Goal: Find specific page/section: Find specific page/section

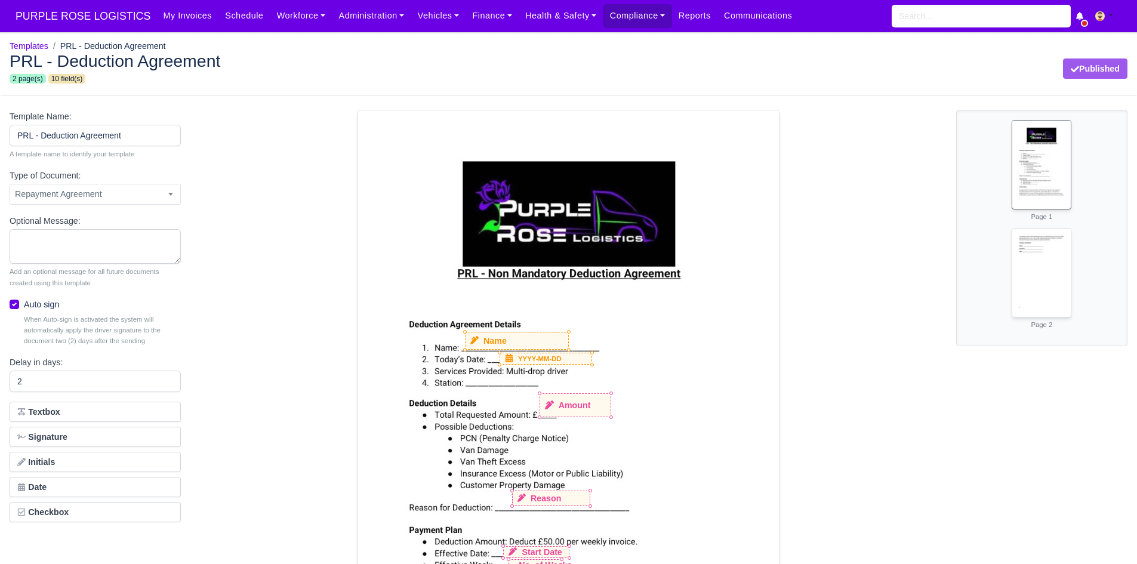
select select "repayment-agreement"
click at [332, 8] on link "Administration" at bounding box center [371, 15] width 79 height 23
click at [475, 11] on link "Finance" at bounding box center [491, 15] width 53 height 23
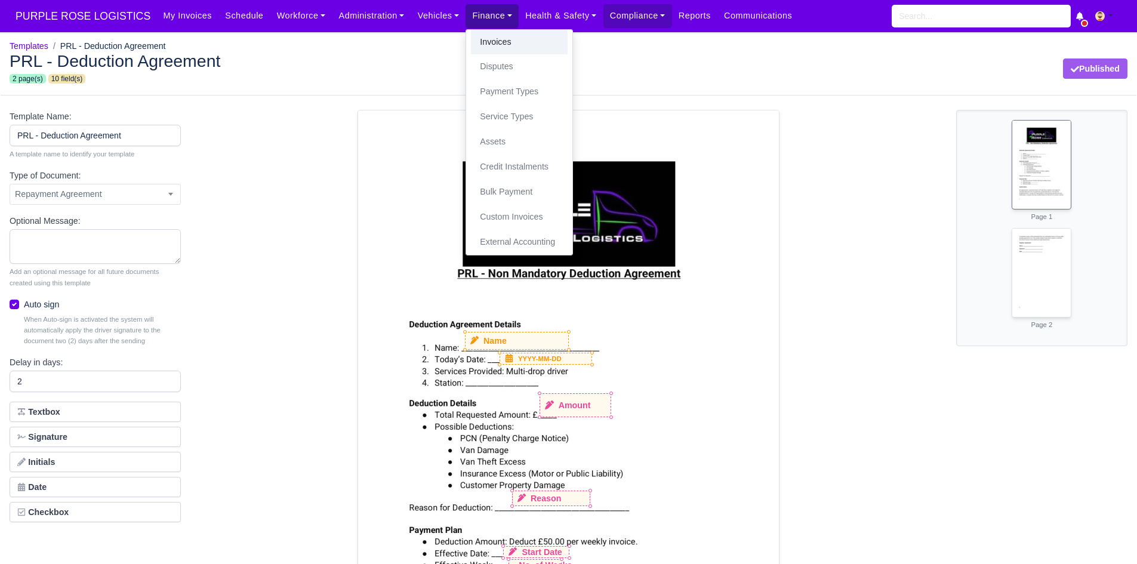
click at [478, 39] on link "Invoices" at bounding box center [519, 42] width 97 height 25
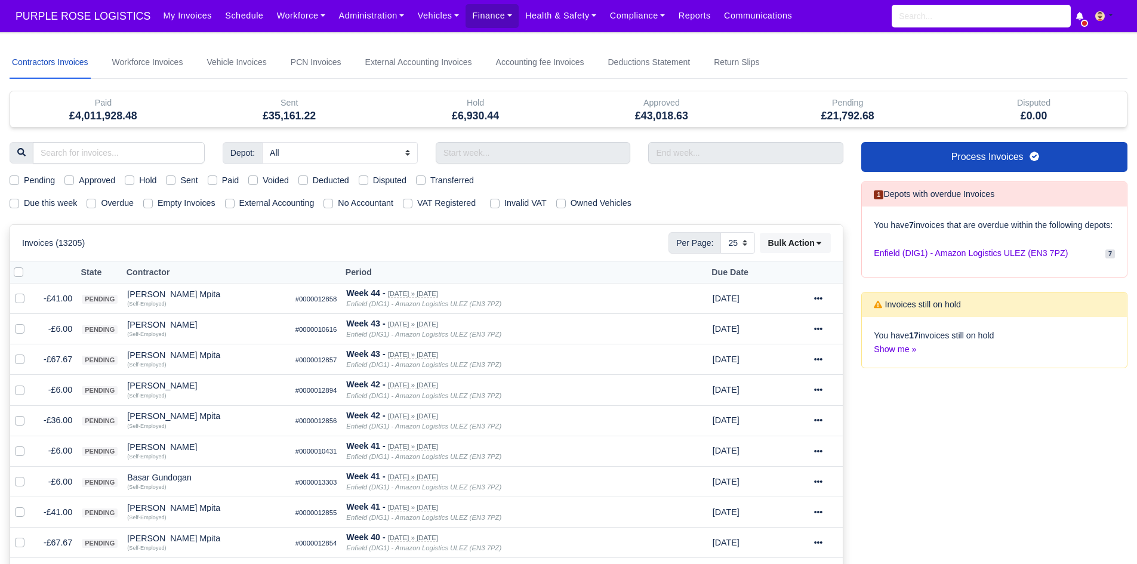
select select "25"
click at [232, 20] on link "Schedule" at bounding box center [243, 15] width 51 height 23
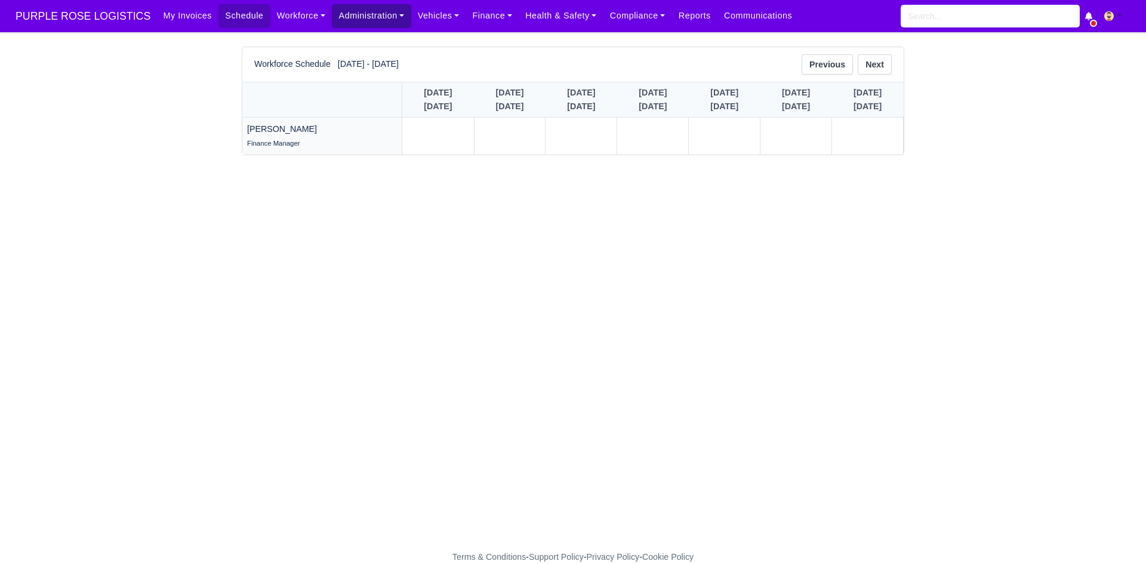
click at [355, 20] on link "Administration" at bounding box center [371, 15] width 79 height 23
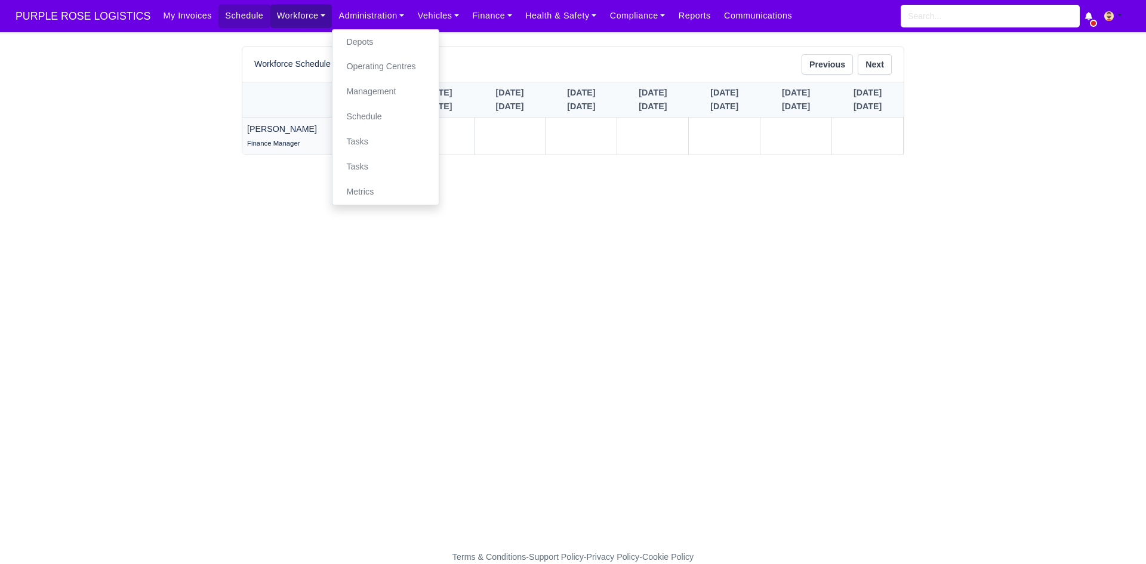
click at [282, 21] on link "Workforce" at bounding box center [301, 15] width 62 height 23
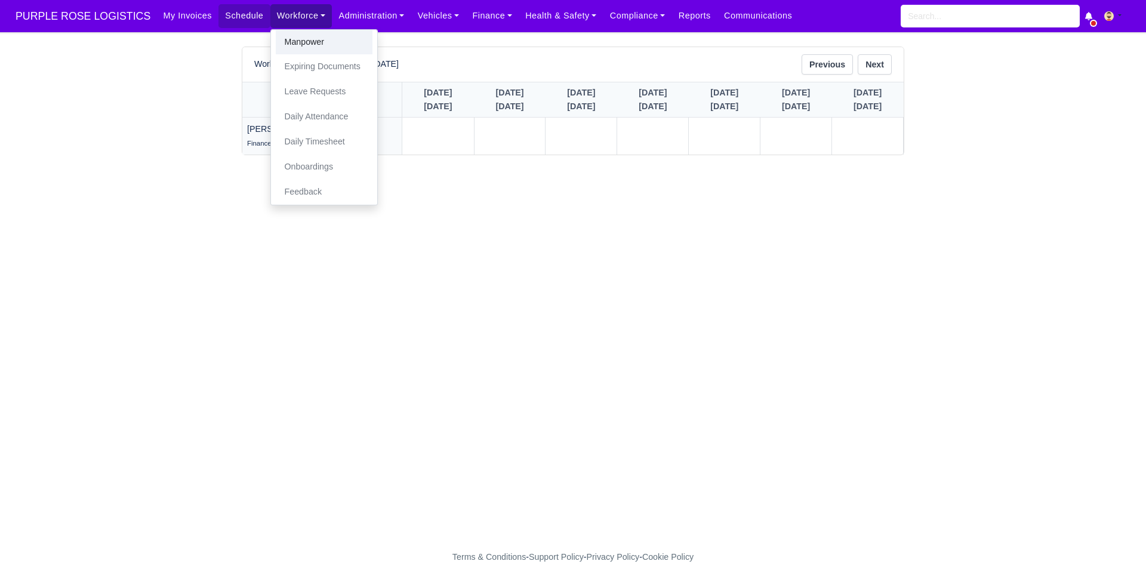
click at [283, 40] on link "Manpower" at bounding box center [324, 42] width 97 height 25
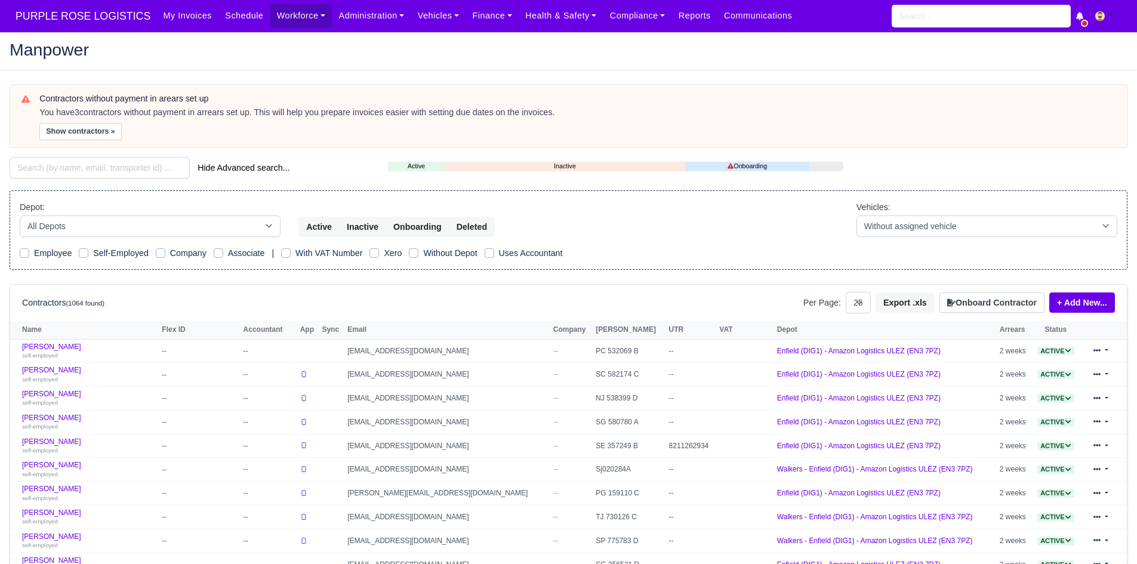
select select "25"
click at [94, 159] on input "search" at bounding box center [100, 167] width 180 height 21
click at [72, 162] on input "search" at bounding box center [100, 167] width 180 height 21
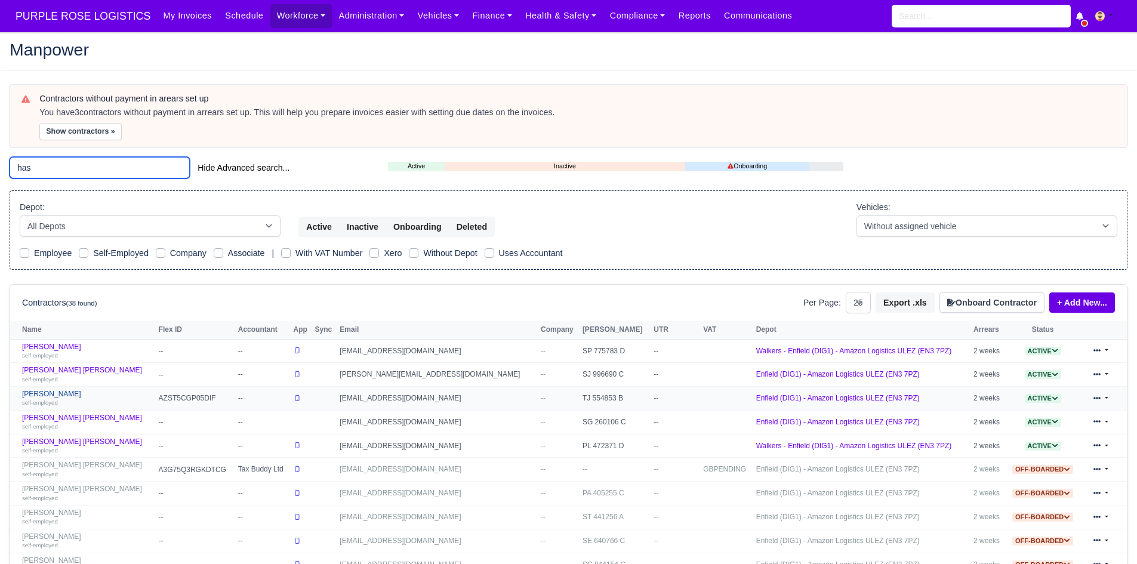
type input "has"
click at [46, 395] on link "Haseeb Raza self-employed" at bounding box center [87, 398] width 131 height 17
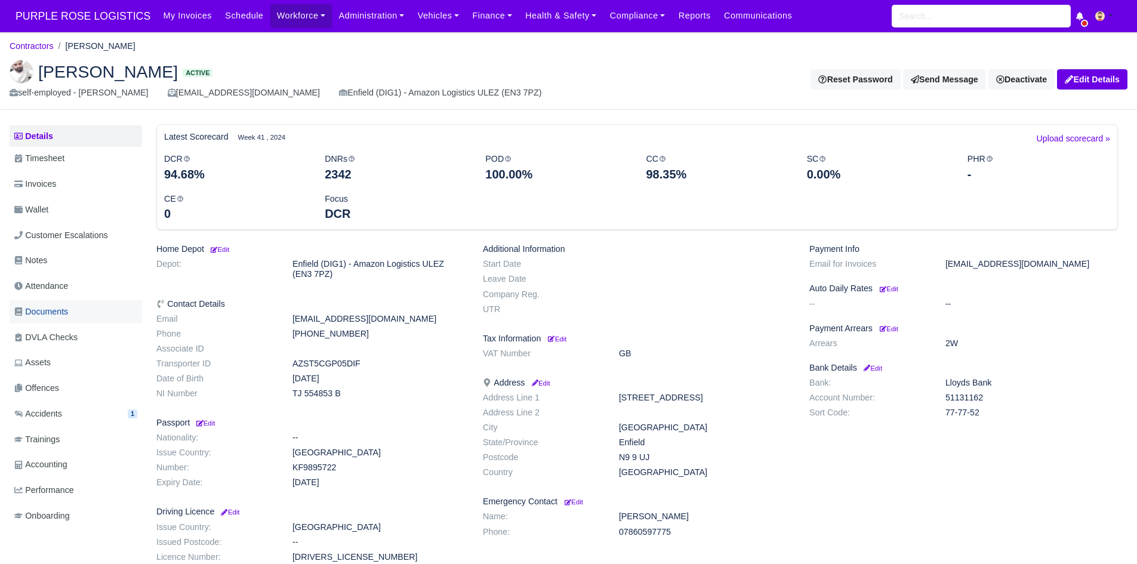
click at [81, 307] on link "Documents" at bounding box center [76, 311] width 132 height 23
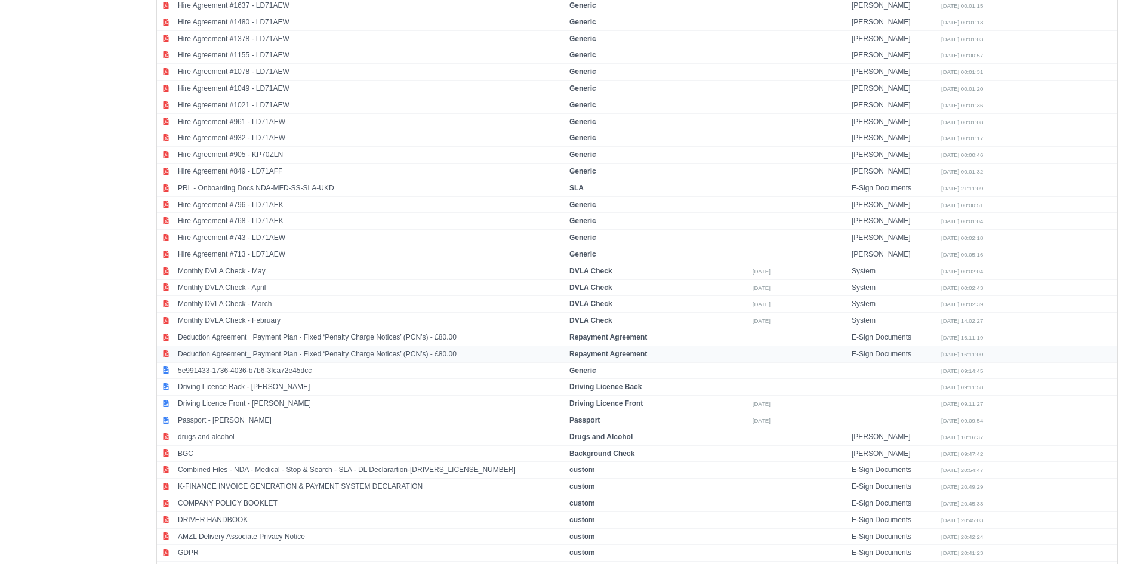
scroll to position [697, 0]
click at [351, 353] on td "Deduction Agreement_ Payment Plan - Fixed ‘Penalty Charge Notices’ (PCN’s) - £8…" at bounding box center [370, 354] width 391 height 17
select select "repayment-agreement"
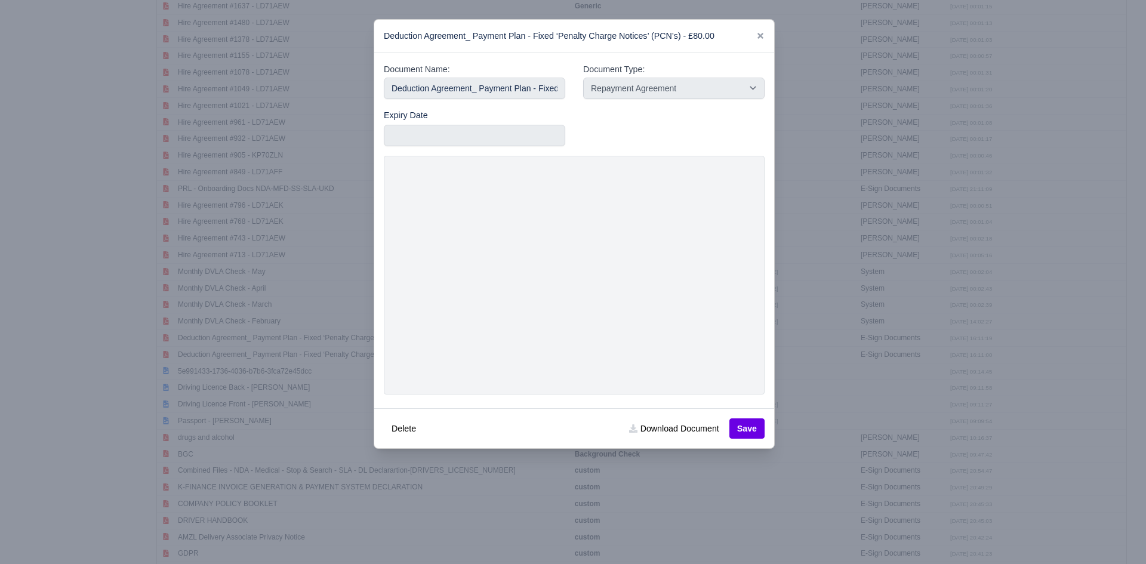
click at [298, 357] on div at bounding box center [573, 282] width 1146 height 564
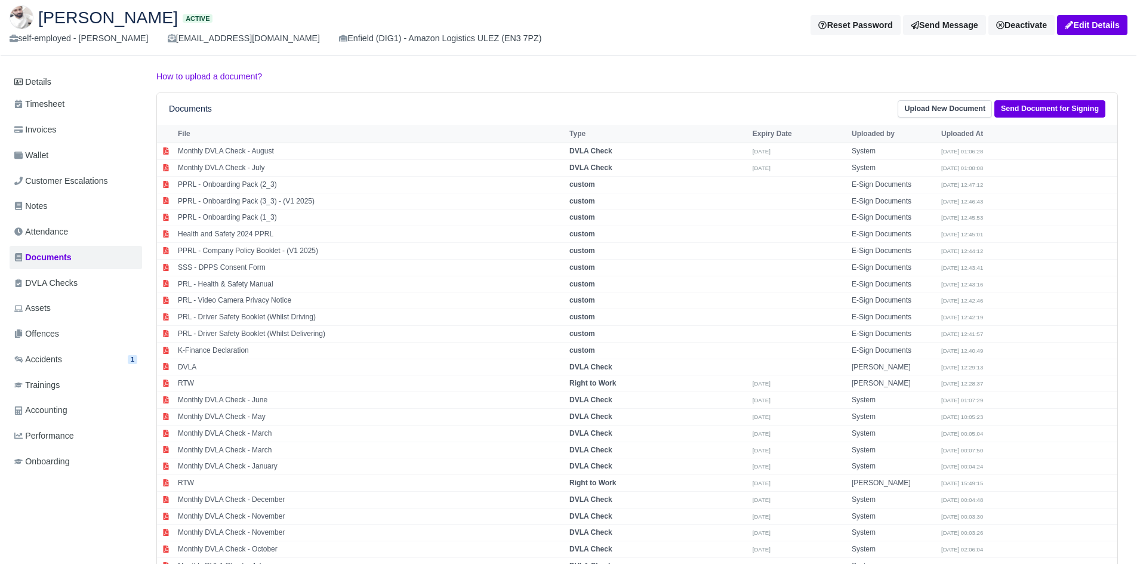
scroll to position [0, 0]
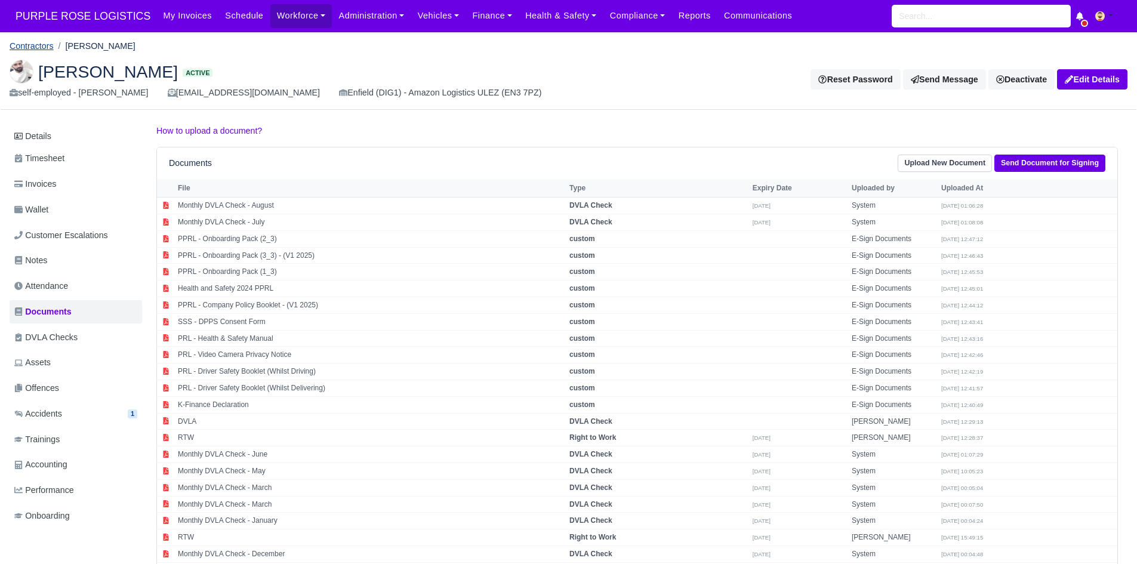
click at [30, 44] on link "Contractors" at bounding box center [32, 46] width 44 height 10
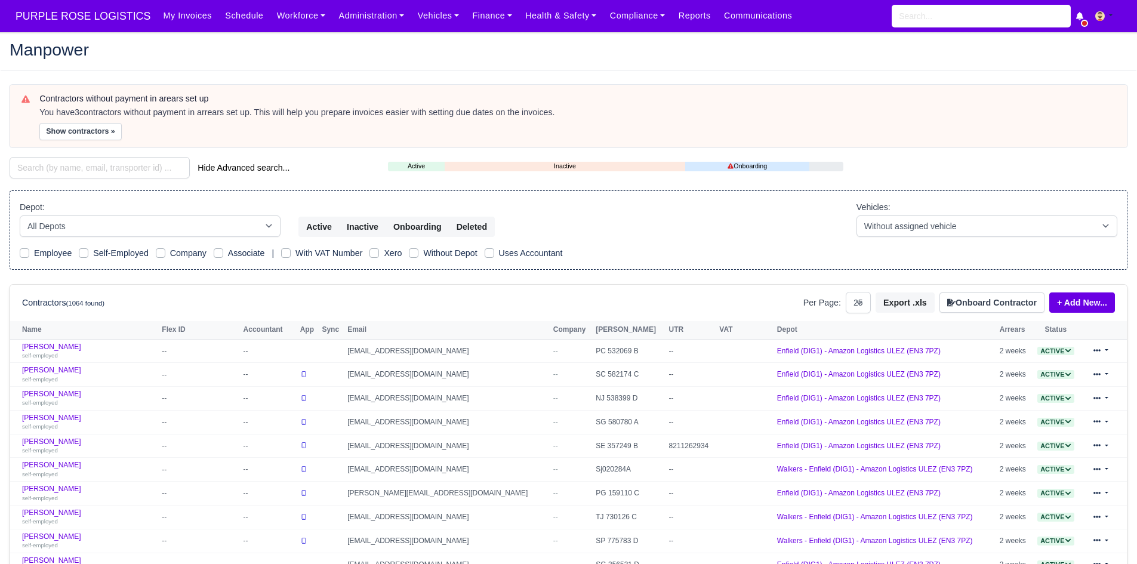
select select "25"
click at [100, 166] on input "search" at bounding box center [100, 167] width 180 height 21
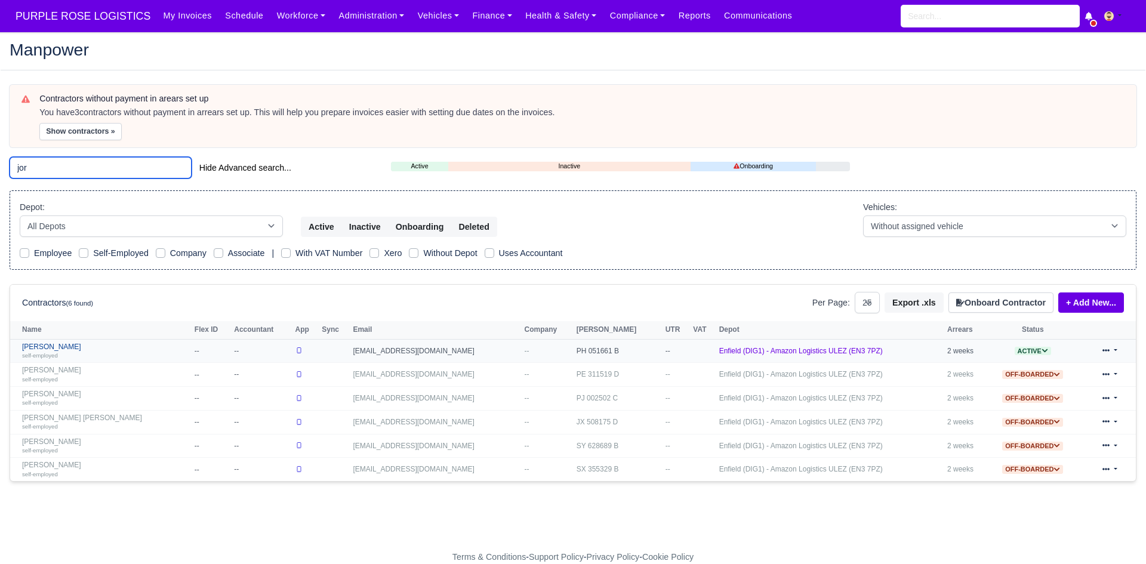
type input "jor"
click at [53, 348] on link "Jordan Aloye self-employed" at bounding box center [105, 351] width 166 height 17
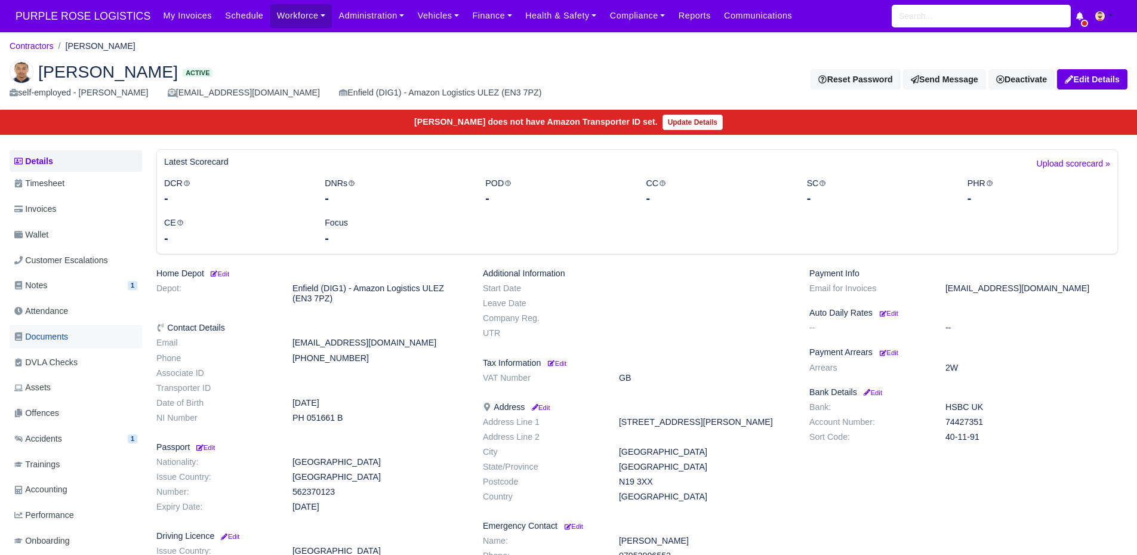
click at [73, 334] on link "Documents" at bounding box center [76, 336] width 132 height 23
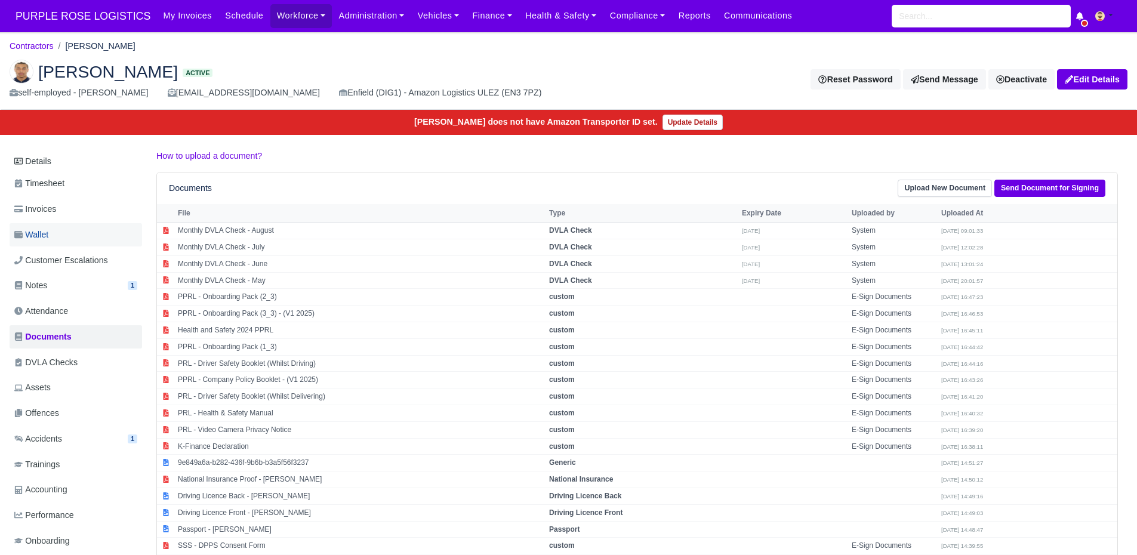
click at [96, 233] on link "Wallet" at bounding box center [76, 234] width 132 height 23
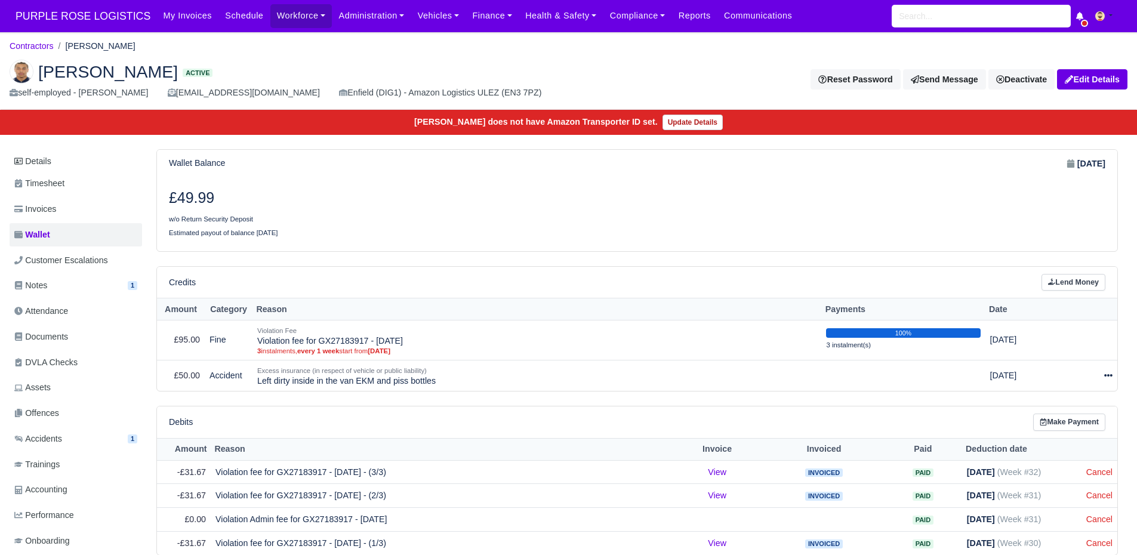
scroll to position [35, 0]
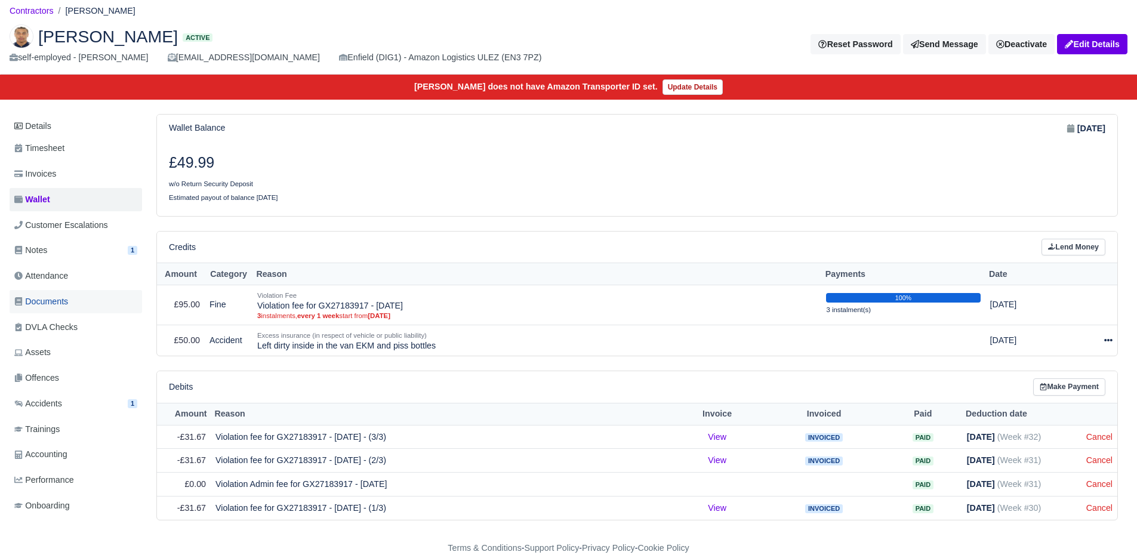
click at [63, 301] on span "Documents" at bounding box center [41, 302] width 54 height 14
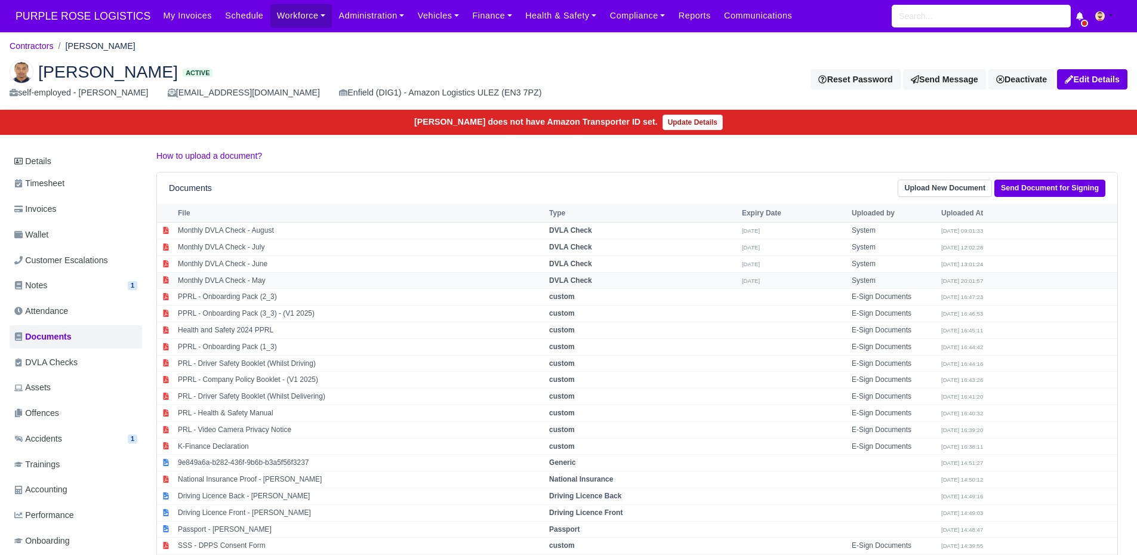
scroll to position [35, 0]
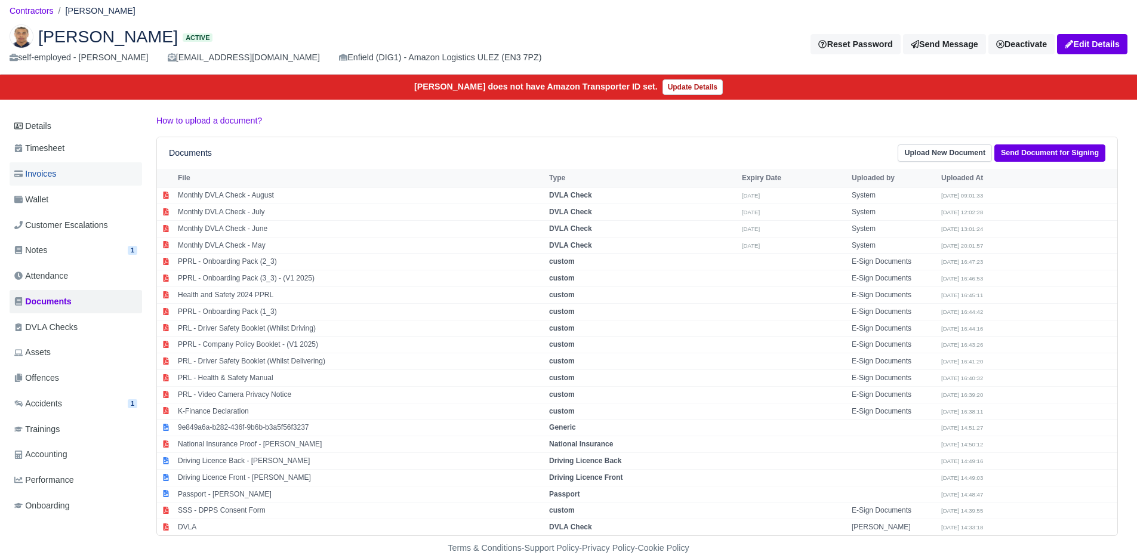
click at [64, 176] on link "Invoices" at bounding box center [76, 173] width 132 height 23
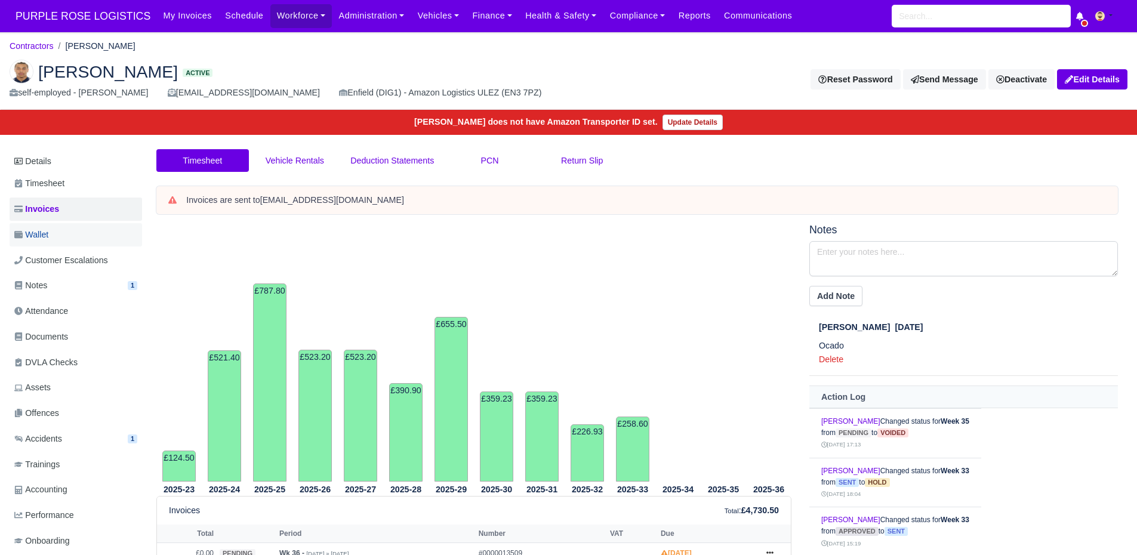
click at [64, 229] on link "Wallet" at bounding box center [76, 234] width 132 height 23
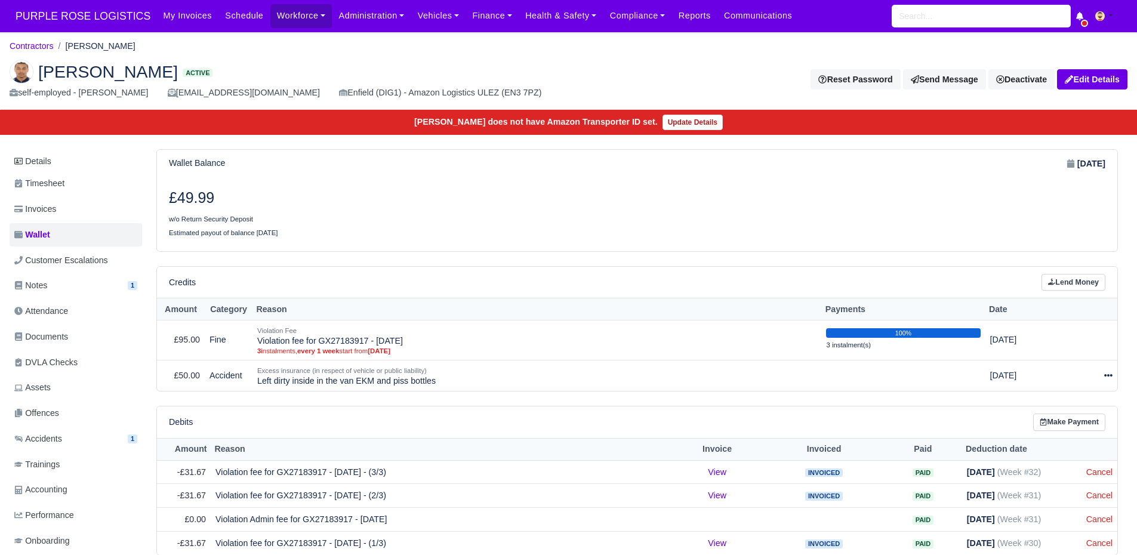
scroll to position [35, 0]
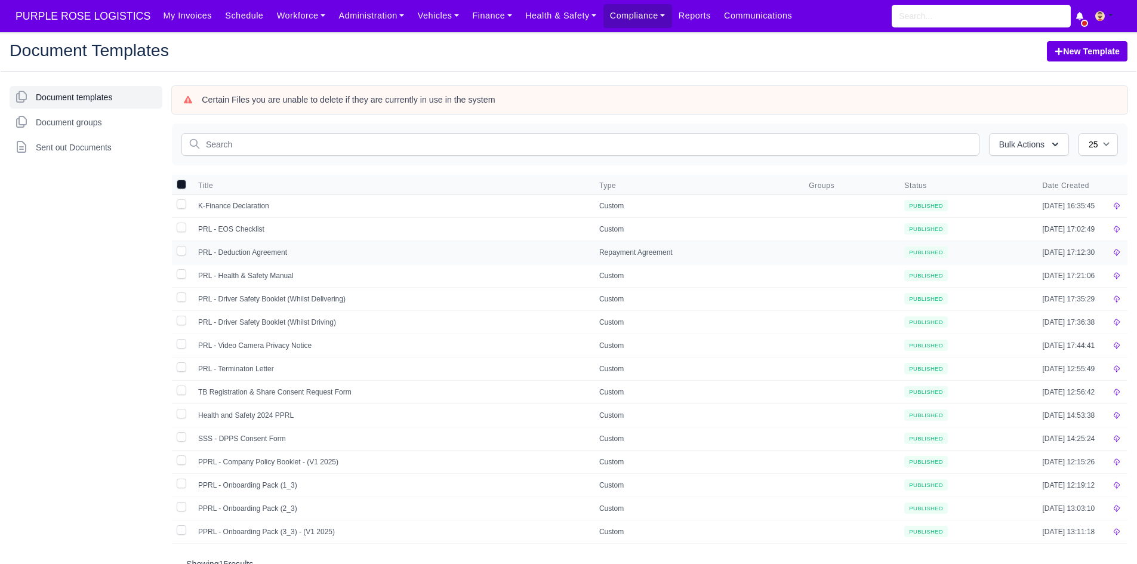
click at [366, 252] on td "PRL - Deduction Agreement" at bounding box center [391, 251] width 401 height 23
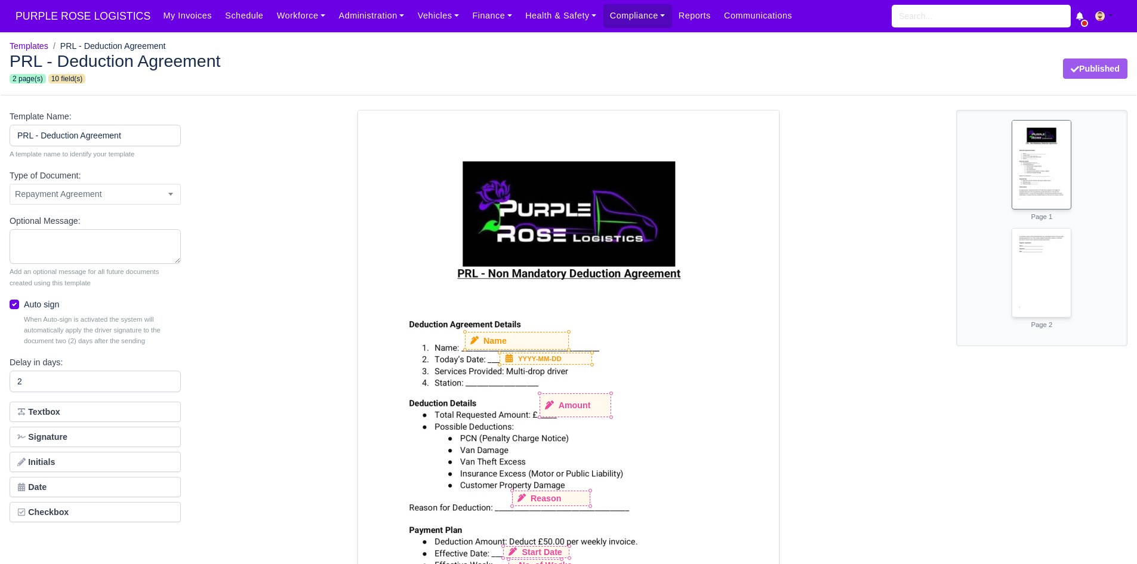
select select "repayment-agreement"
